Goal: Find specific page/section: Find specific page/section

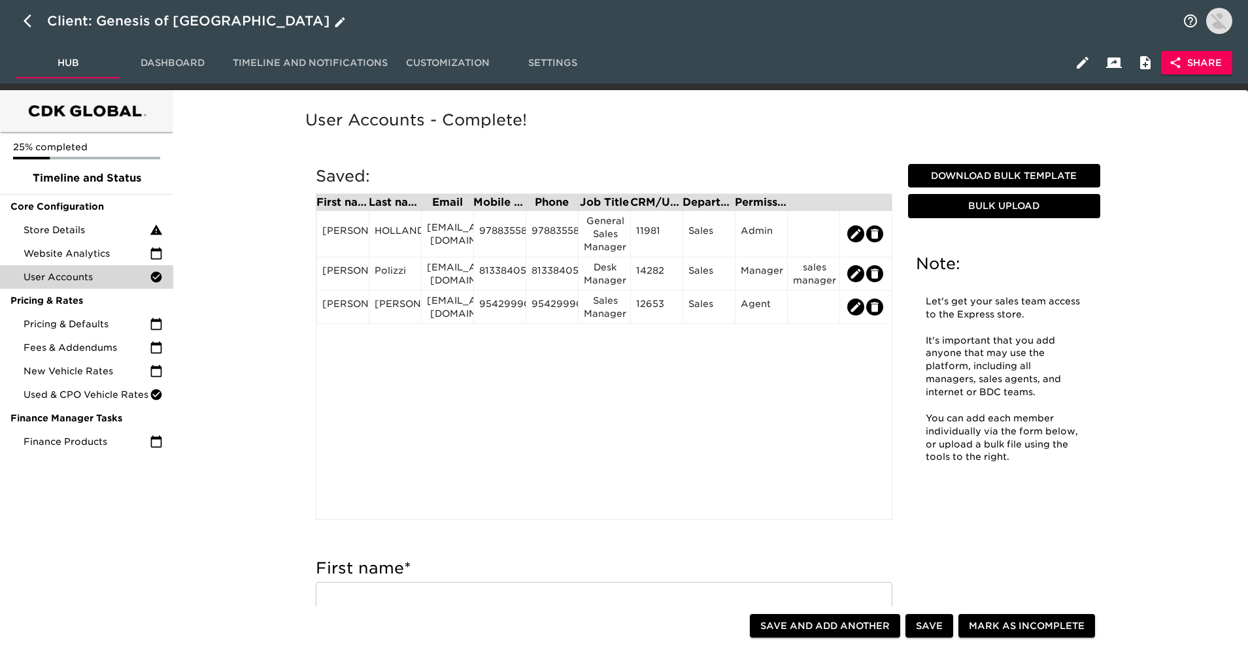
scroll to position [13, 0]
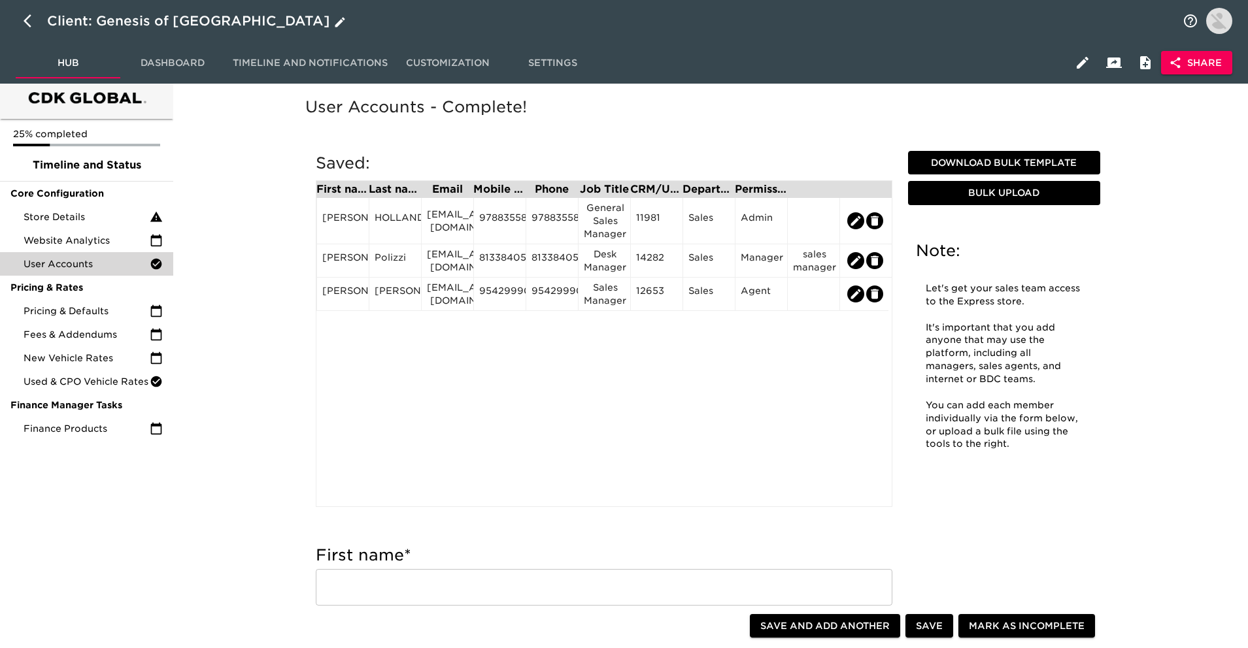
click at [37, 24] on icon "button" at bounding box center [32, 21] width 16 height 16
select select "25"
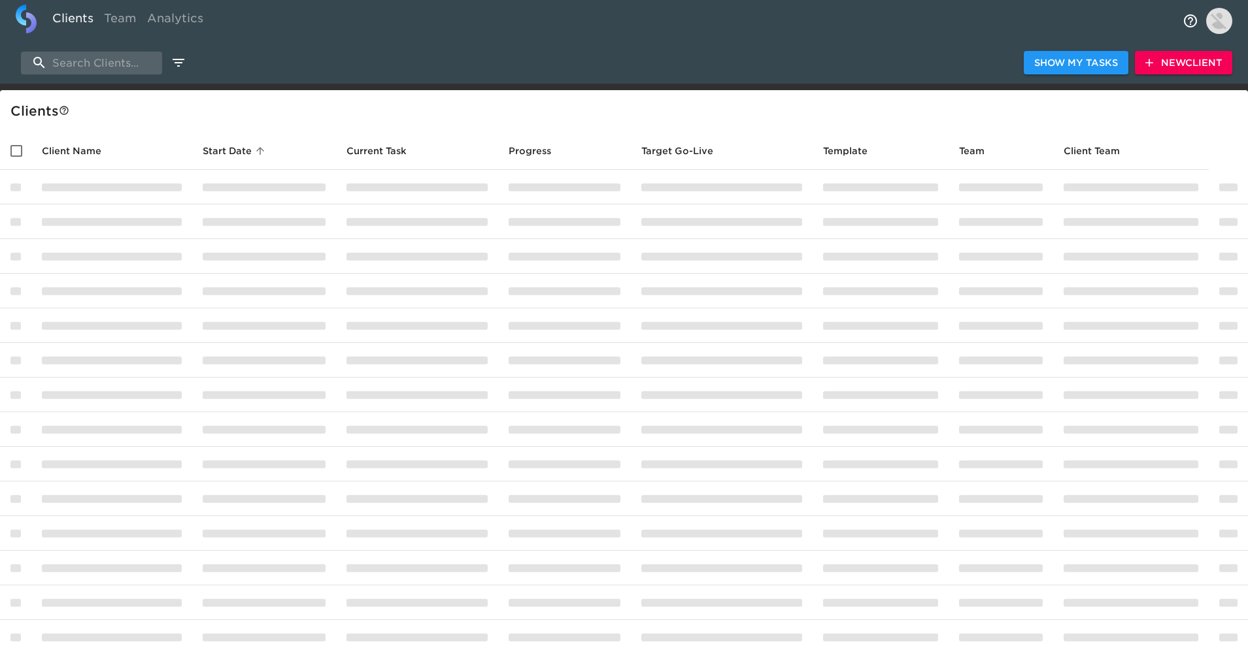
click at [92, 39] on div "Clients Team Analytics" at bounding box center [624, 21] width 1248 height 42
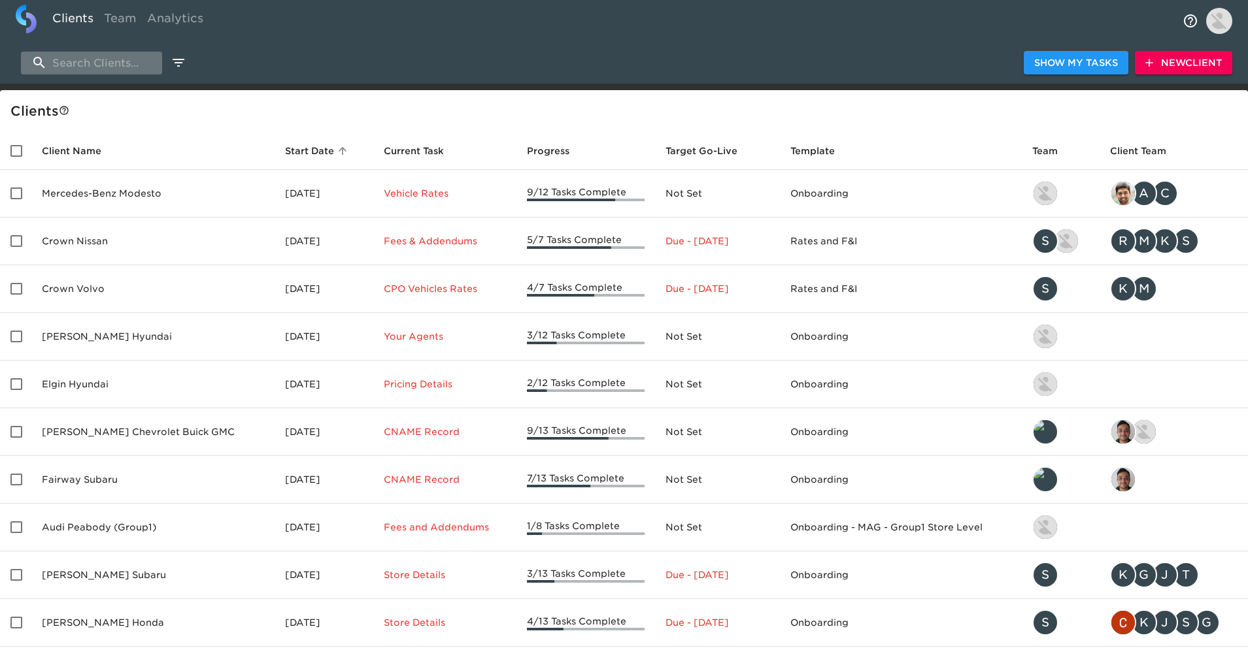
click at [92, 66] on input "search" at bounding box center [91, 63] width 141 height 23
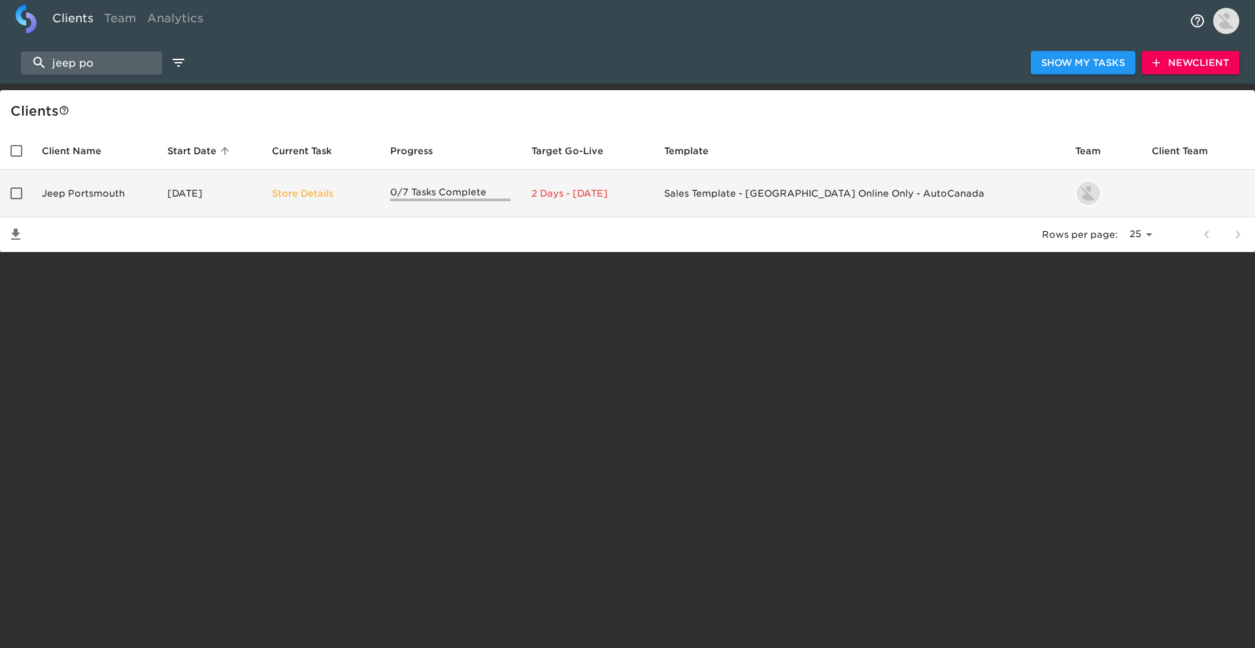
type input "jeep po"
click at [133, 190] on td "Jeep Portsmouth" at bounding box center [93, 194] width 125 height 48
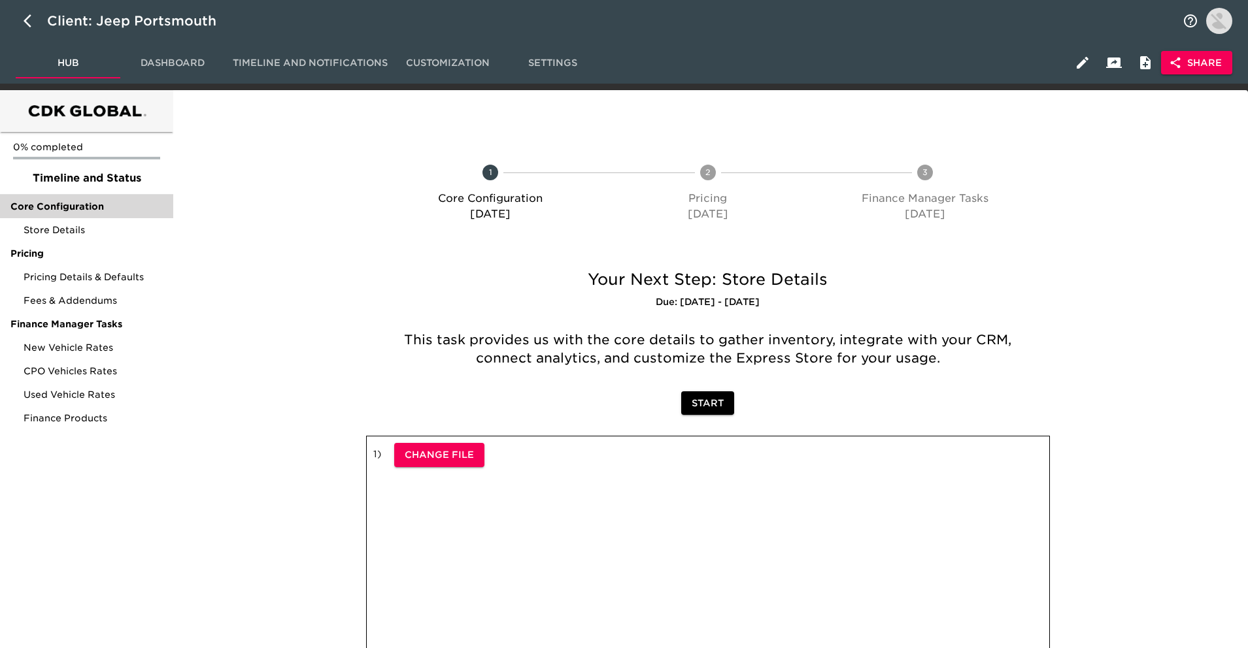
click at [115, 212] on span "Core Configuration" at bounding box center [86, 206] width 152 height 13
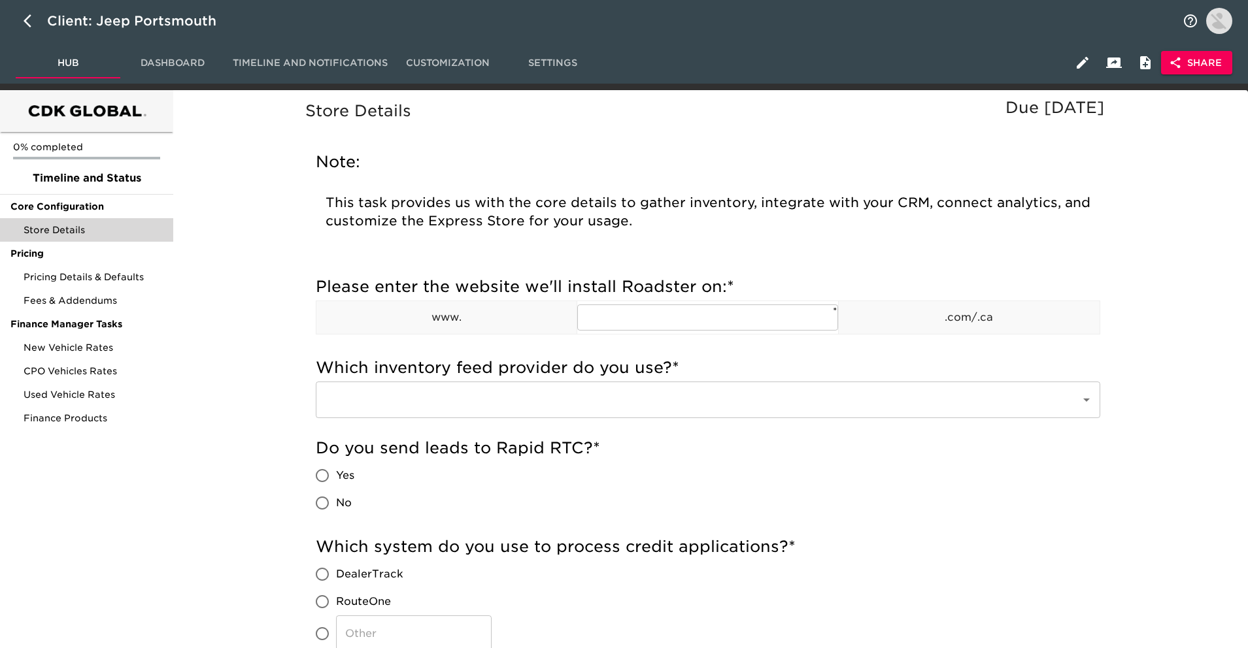
click at [110, 224] on span "Store Details" at bounding box center [93, 230] width 139 height 13
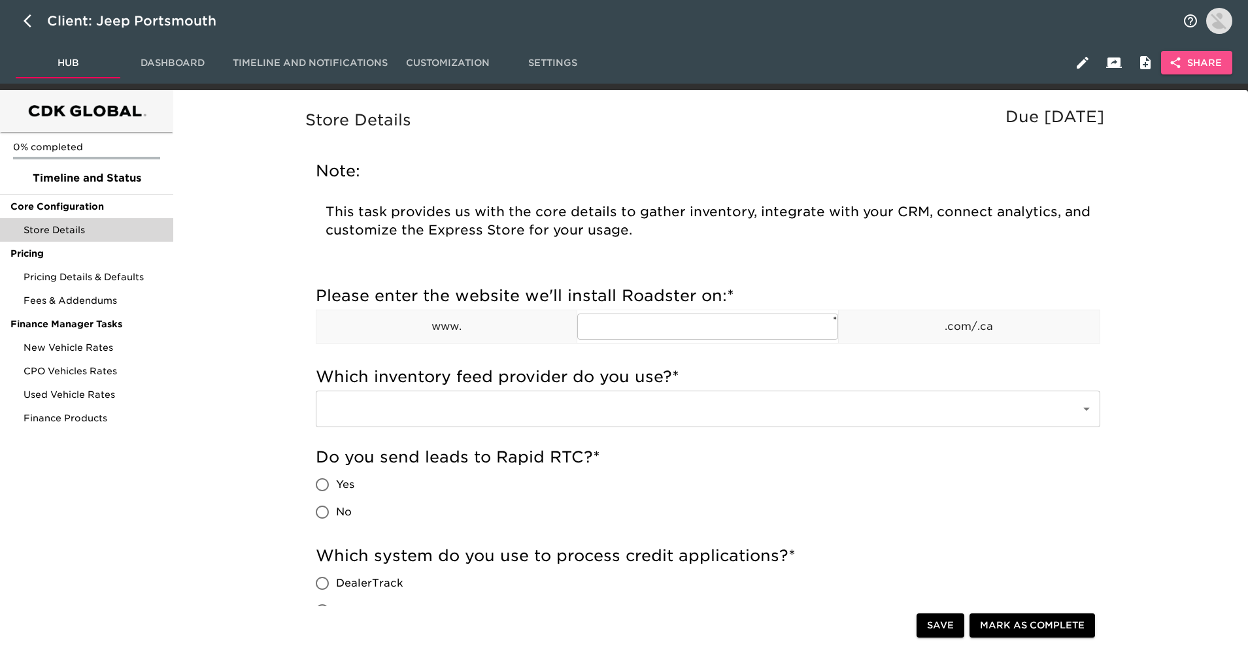
click at [1203, 66] on span "Share" at bounding box center [1196, 63] width 50 height 16
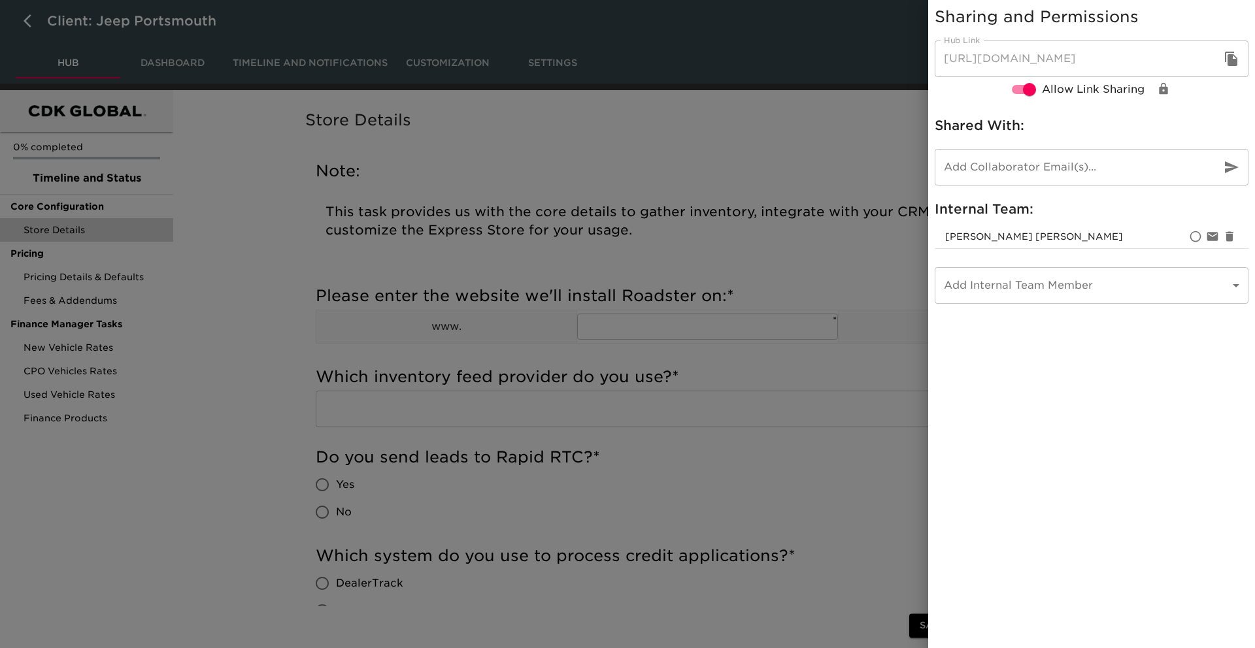
click at [882, 159] on div at bounding box center [627, 324] width 1255 height 648
